Goal: Check status: Check status

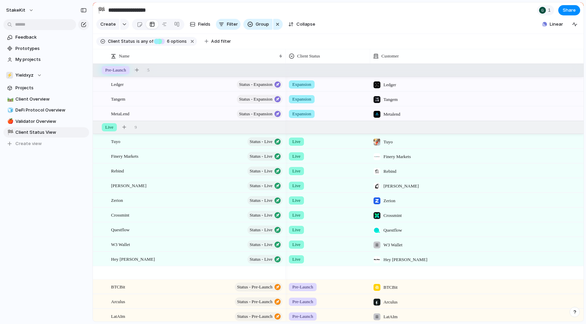
scroll to position [218, 0]
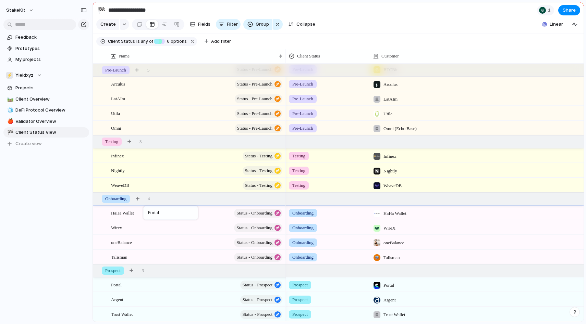
drag, startPoint x: 143, startPoint y: 285, endPoint x: 146, endPoint y: 209, distance: 76.8
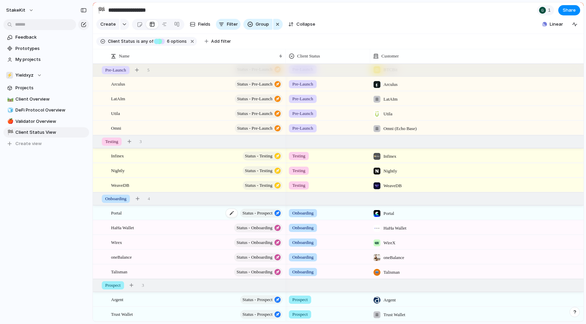
click at [268, 212] on span "Status - Prospect" at bounding box center [258, 214] width 30 height 10
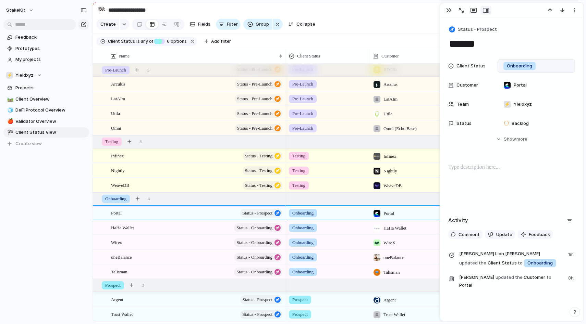
click at [521, 66] on span "Onboarding" at bounding box center [519, 66] width 25 height 7
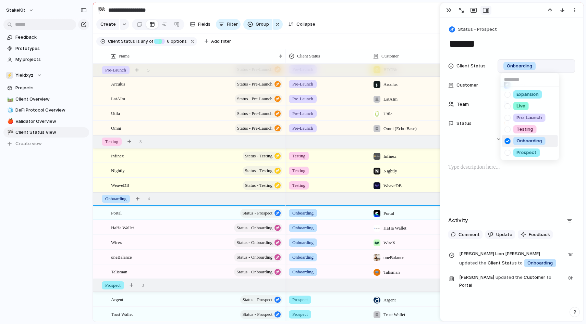
click at [451, 9] on div "Expansion Live Pre-Launch Testing Onboarding Prospect" at bounding box center [293, 162] width 586 height 324
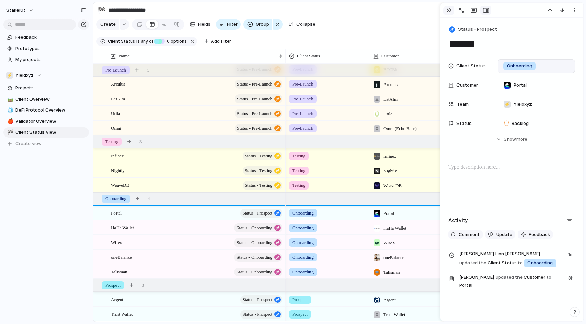
click at [450, 9] on div "button" at bounding box center [448, 10] width 5 height 5
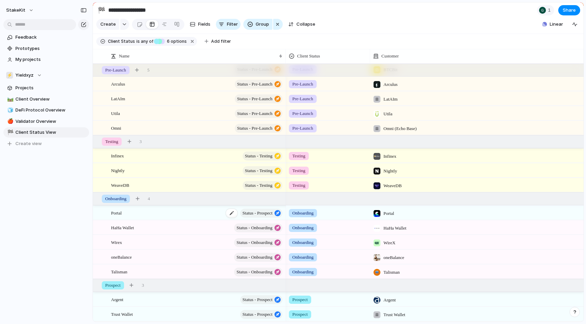
click at [270, 213] on span "Status - Prospect" at bounding box center [258, 214] width 30 height 10
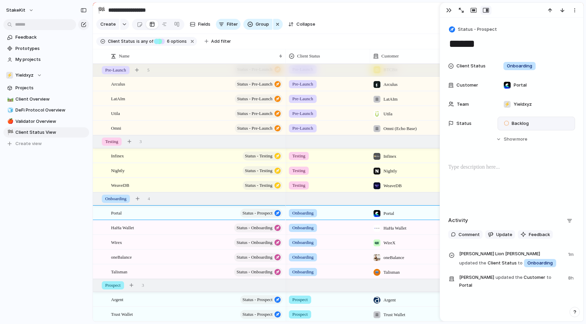
click at [523, 125] on span "Backlog" at bounding box center [519, 123] width 17 height 7
click at [581, 159] on div "Backlog Planned In Progress Recurring Completed Canceled" at bounding box center [293, 162] width 586 height 324
click at [449, 9] on div "button" at bounding box center [448, 10] width 5 height 5
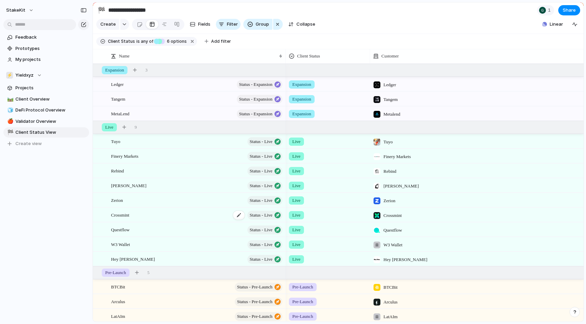
click at [139, 213] on div "Crossmint Status - Live" at bounding box center [197, 215] width 172 height 14
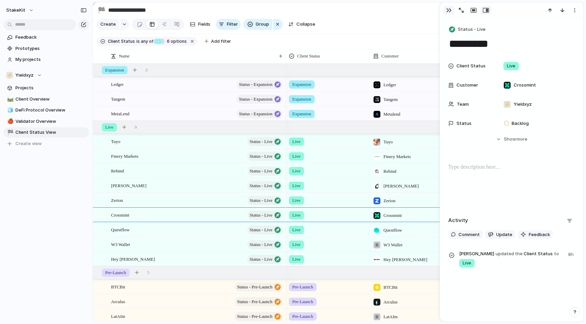
click at [448, 9] on div "button" at bounding box center [448, 10] width 5 height 5
